Goal: Navigation & Orientation: Find specific page/section

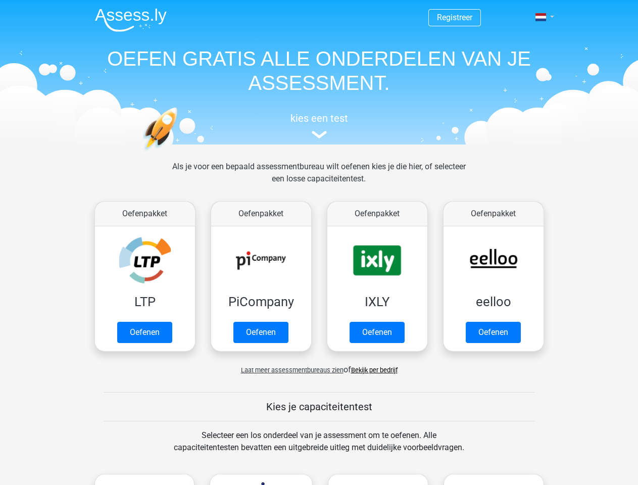
click at [542, 17] on span at bounding box center [541, 17] width 11 height 8
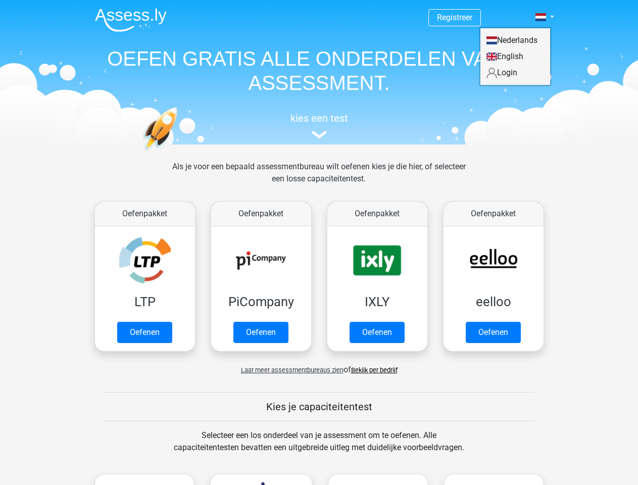
click at [289, 370] on span "Laat meer assessmentbureaus zien" at bounding box center [292, 370] width 103 height 8
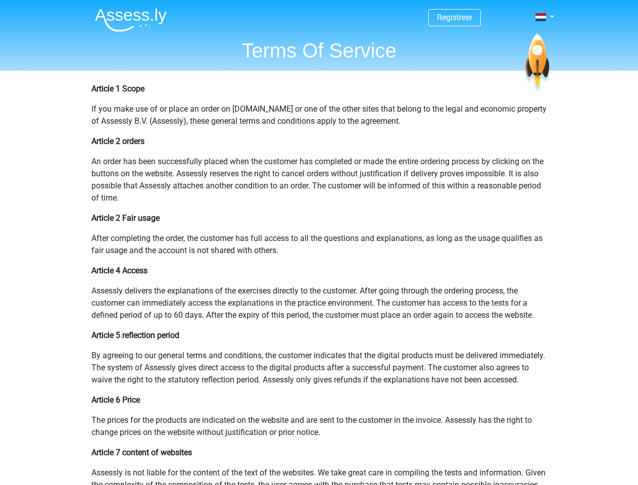
click at [542, 17] on span at bounding box center [541, 17] width 11 height 8
